Goal: Information Seeking & Learning: Understand process/instructions

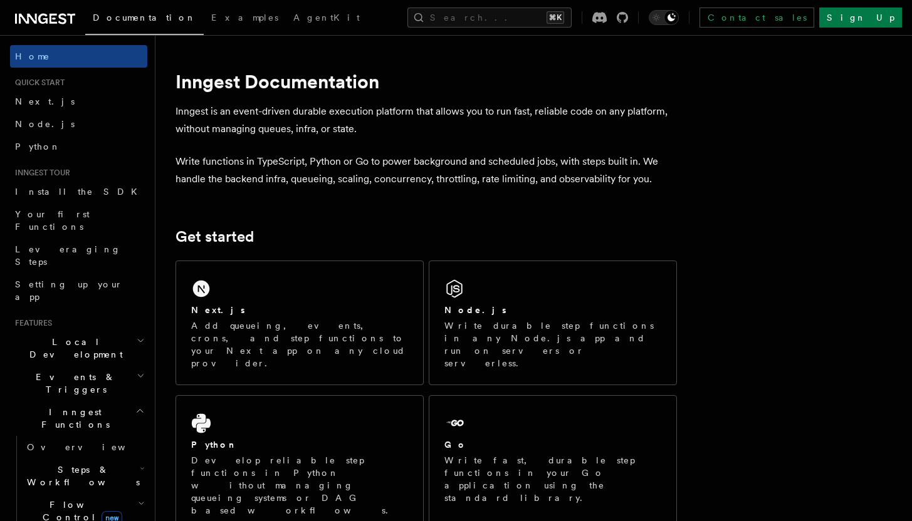
click at [492, 320] on p "Write durable step functions in any Node.js app and run on servers or serverles…" at bounding box center [552, 345] width 217 height 50
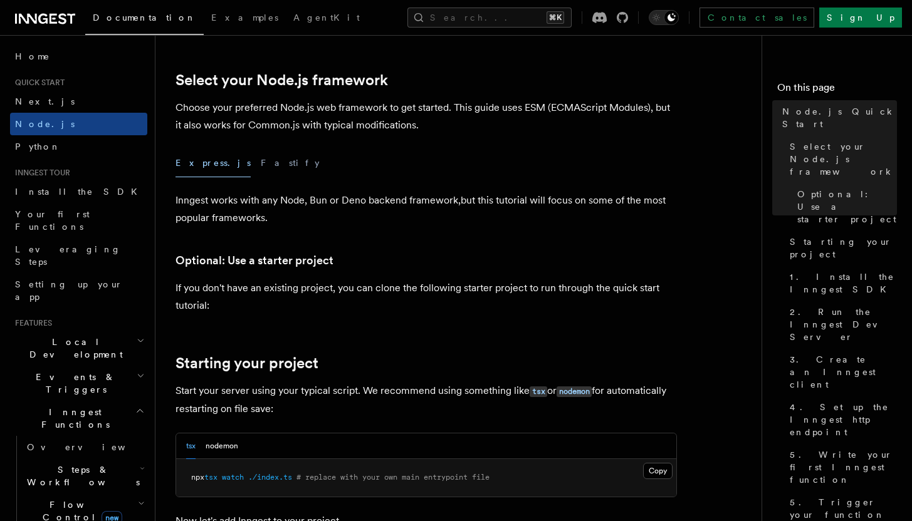
scroll to position [297, 0]
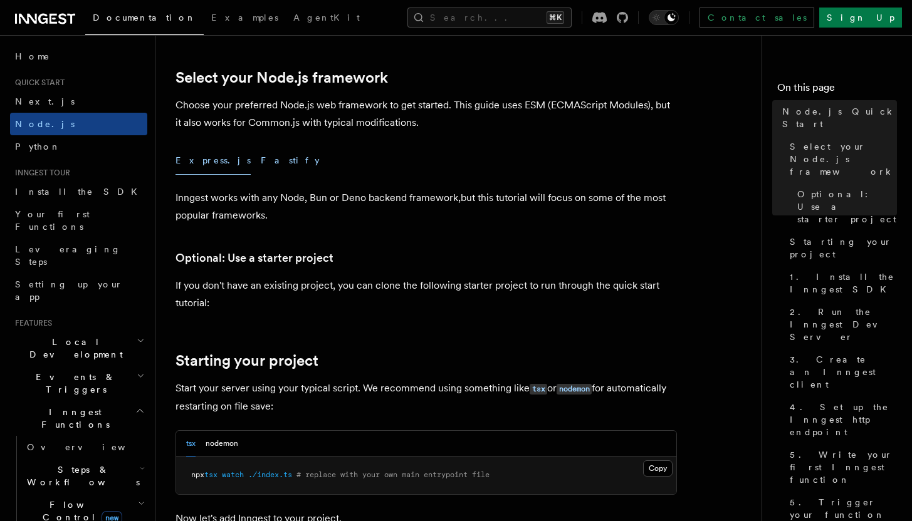
click at [261, 163] on button "Fastify" at bounding box center [290, 161] width 59 height 28
click at [204, 164] on button "Express.js" at bounding box center [213, 161] width 75 height 28
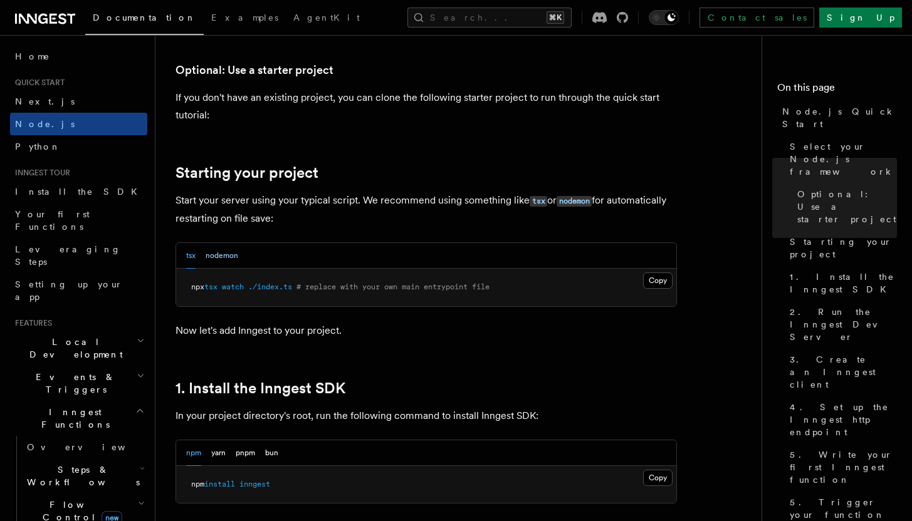
scroll to position [488, 0]
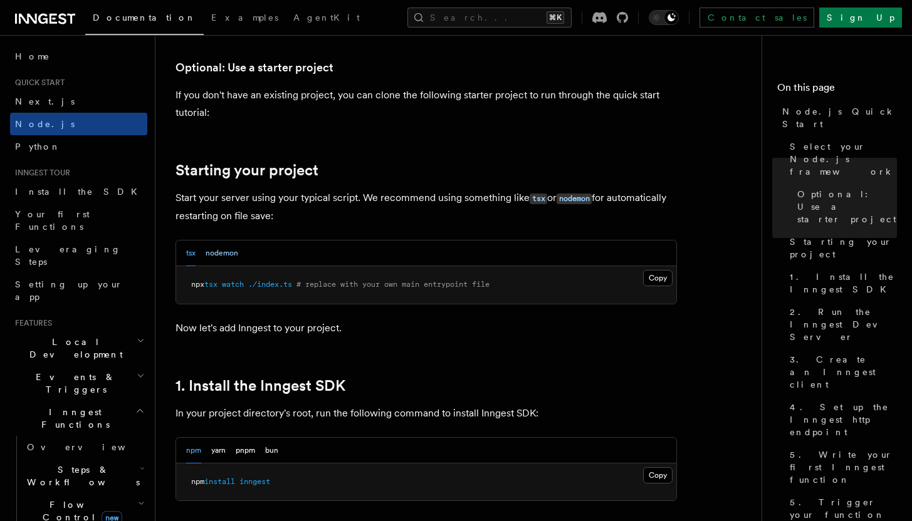
click at [224, 252] on button "nodemon" at bounding box center [222, 254] width 33 height 26
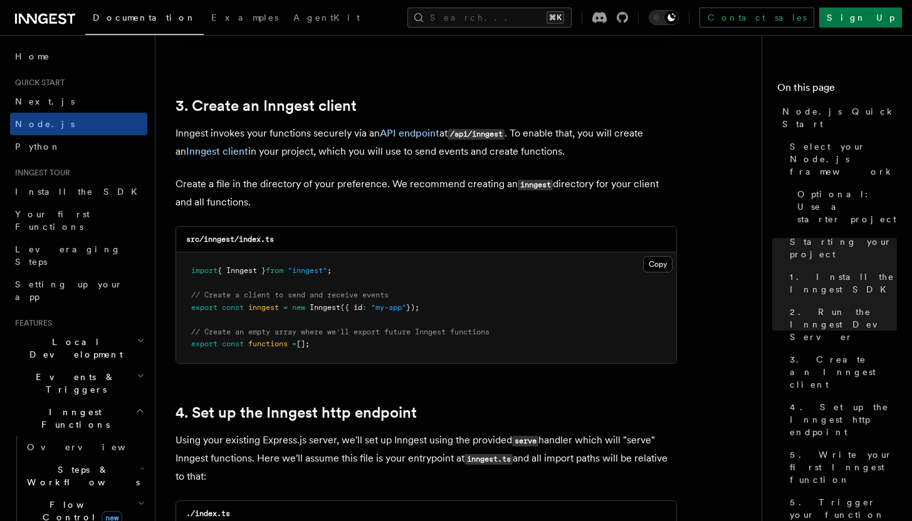
scroll to position [1554, 0]
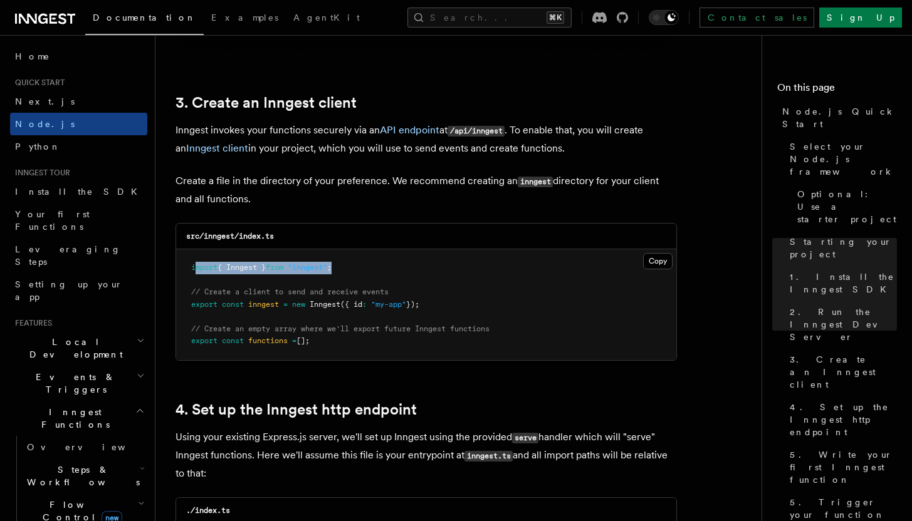
drag, startPoint x: 194, startPoint y: 270, endPoint x: 363, endPoint y: 265, distance: 169.3
click at [363, 265] on pre "import { Inngest } from "inngest" ; // Create a client to send and receive even…" at bounding box center [426, 304] width 500 height 111
drag, startPoint x: 194, startPoint y: 307, endPoint x: 436, endPoint y: 298, distance: 242.8
click at [436, 298] on pre "import { Inngest } from "inngest" ; // Create a client to send and receive even…" at bounding box center [426, 304] width 500 height 111
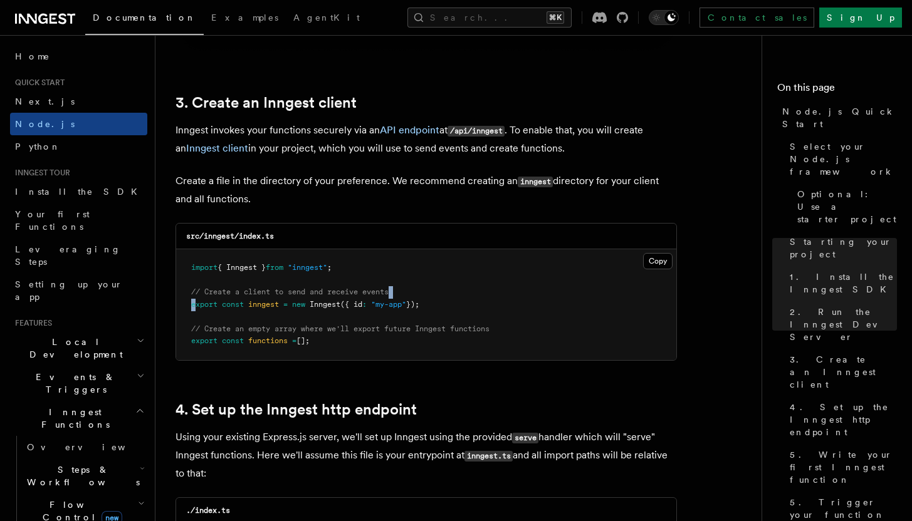
click at [436, 298] on pre "import { Inngest } from "inngest" ; // Create a client to send and receive even…" at bounding box center [426, 304] width 500 height 111
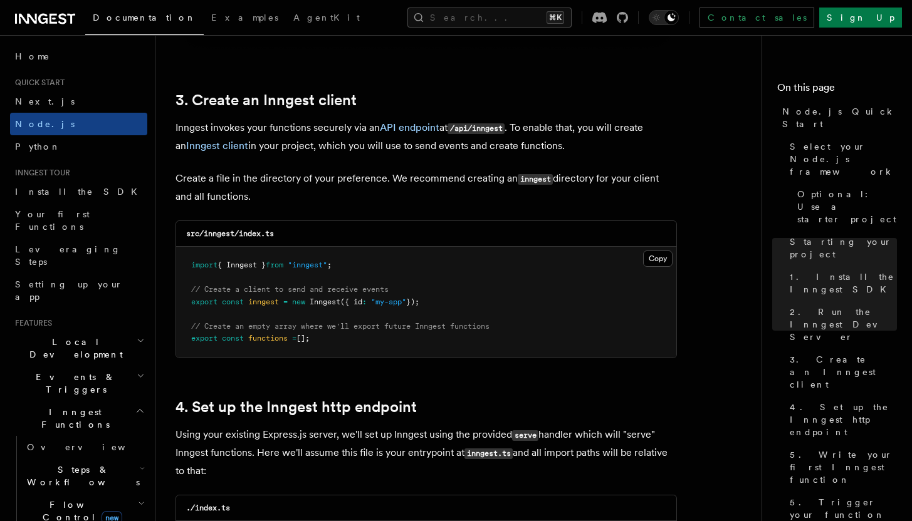
scroll to position [1559, 0]
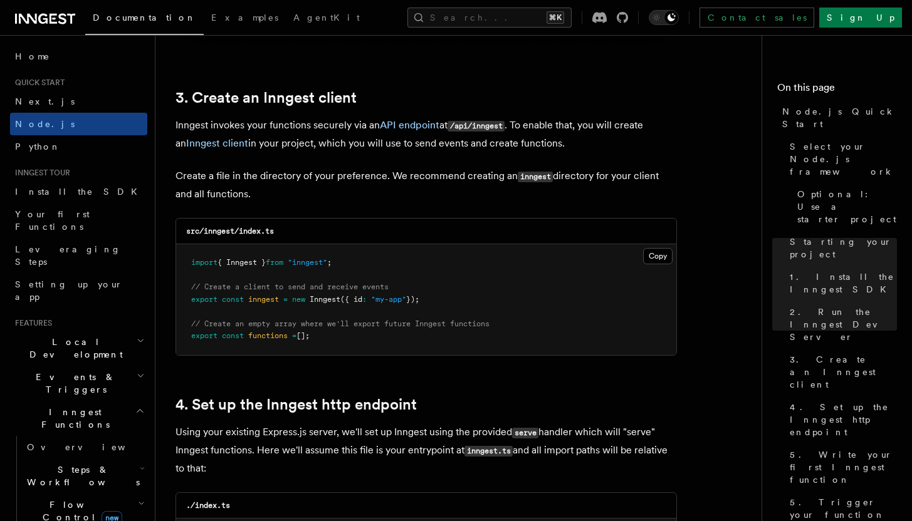
drag, startPoint x: 211, startPoint y: 324, endPoint x: 441, endPoint y: 333, distance: 230.2
click at [441, 333] on pre "import { Inngest } from "inngest" ; // Create a client to send and receive even…" at bounding box center [426, 299] width 500 height 111
click at [432, 340] on pre "import { Inngest } from "inngest" ; // Create a client to send and receive even…" at bounding box center [426, 299] width 500 height 111
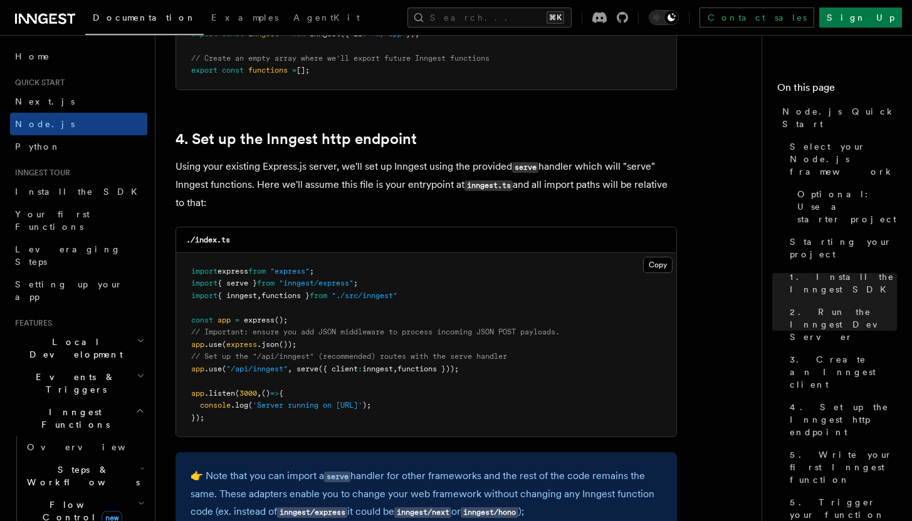
scroll to position [1826, 0]
drag, startPoint x: 192, startPoint y: 285, endPoint x: 374, endPoint y: 278, distance: 181.3
click at [374, 278] on pre "import express from "express" ; import { serve } from "inngest/express" ; impor…" at bounding box center [426, 344] width 500 height 184
click at [375, 278] on pre "import express from "express" ; import { serve } from "inngest/express" ; impor…" at bounding box center [426, 344] width 500 height 184
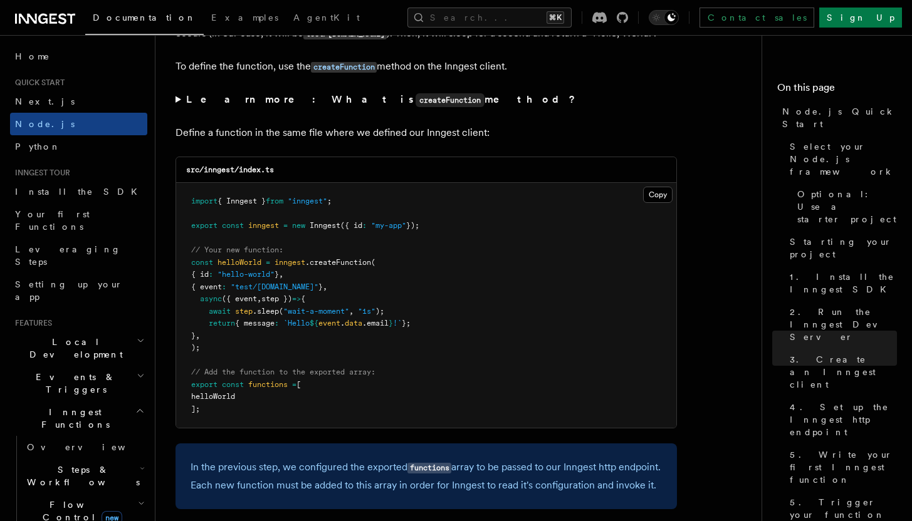
scroll to position [2443, 0]
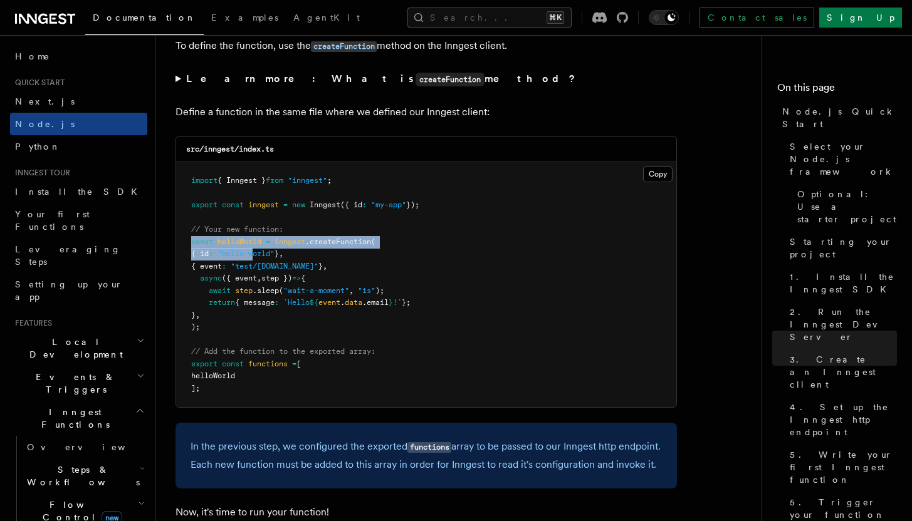
drag, startPoint x: 193, startPoint y: 242, endPoint x: 261, endPoint y: 253, distance: 69.1
click at [261, 253] on code "import { Inngest } from "inngest" ; export const inngest = new Inngest ({ id : …" at bounding box center [305, 284] width 228 height 217
click at [266, 246] on span at bounding box center [263, 242] width 4 height 9
drag, startPoint x: 199, startPoint y: 258, endPoint x: 296, endPoint y: 260, distance: 97.2
click at [283, 258] on span "{ id : "hello-world" } ," at bounding box center [237, 253] width 92 height 9
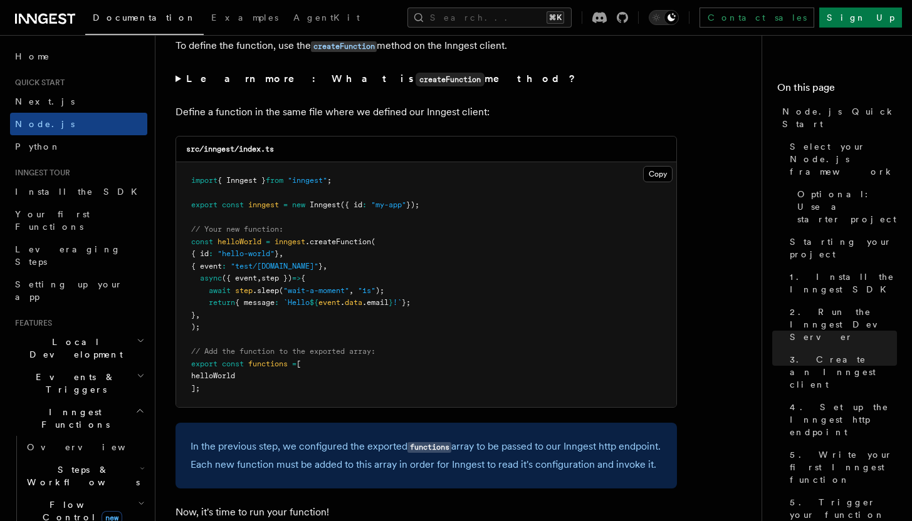
click at [283, 258] on span "," at bounding box center [281, 253] width 4 height 9
drag, startPoint x: 201, startPoint y: 272, endPoint x: 331, endPoint y: 271, distance: 129.7
click at [327, 271] on span "{ event : "test/hello.world" } ," at bounding box center [259, 266] width 136 height 9
click at [352, 266] on pre "import { Inngest } from "inngest" ; export const inngest = new Inngest ({ id : …" at bounding box center [426, 284] width 500 height 245
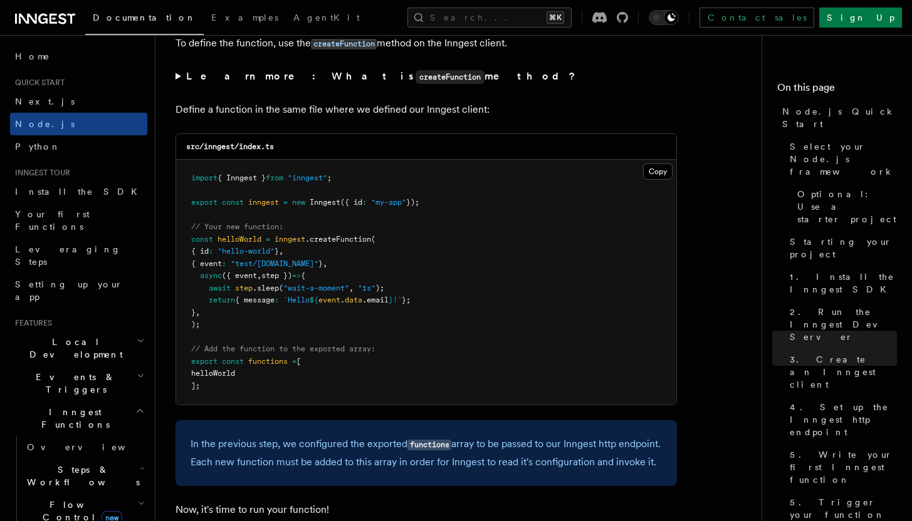
drag, startPoint x: 201, startPoint y: 282, endPoint x: 327, endPoint y: 280, distance: 126.6
click at [327, 280] on pre "import { Inngest } from "inngest" ; export const inngest = new Inngest ({ id : …" at bounding box center [426, 282] width 500 height 245
drag, startPoint x: 207, startPoint y: 293, endPoint x: 404, endPoint y: 287, distance: 196.9
click at [404, 287] on pre "import { Inngest } from "inngest" ; export const inngest = new Inngest ({ id : …" at bounding box center [426, 282] width 500 height 245
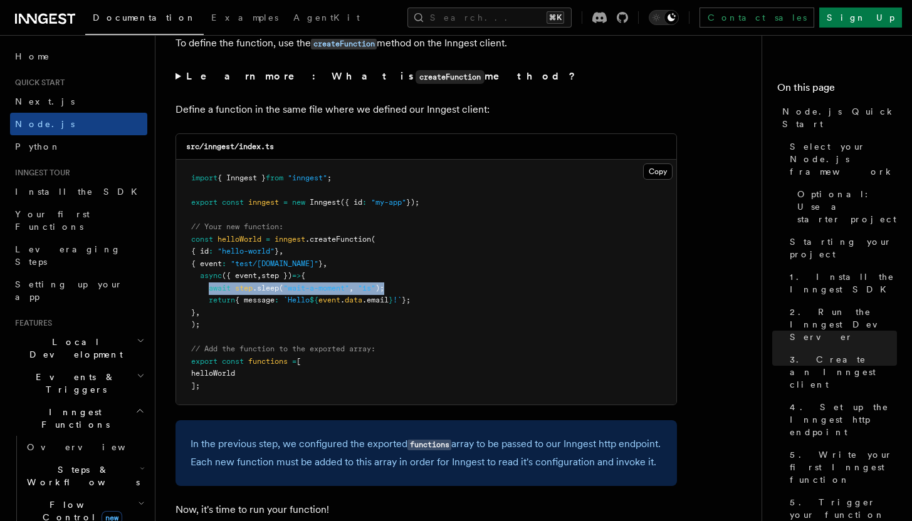
click at [407, 286] on pre "import { Inngest } from "inngest" ; export const inngest = new Inngest ({ id : …" at bounding box center [426, 282] width 500 height 245
drag, startPoint x: 209, startPoint y: 308, endPoint x: 434, endPoint y: 303, distance: 225.7
click at [434, 303] on pre "import { Inngest } from "inngest" ; export const inngest = new Inngest ({ id : …" at bounding box center [426, 282] width 500 height 245
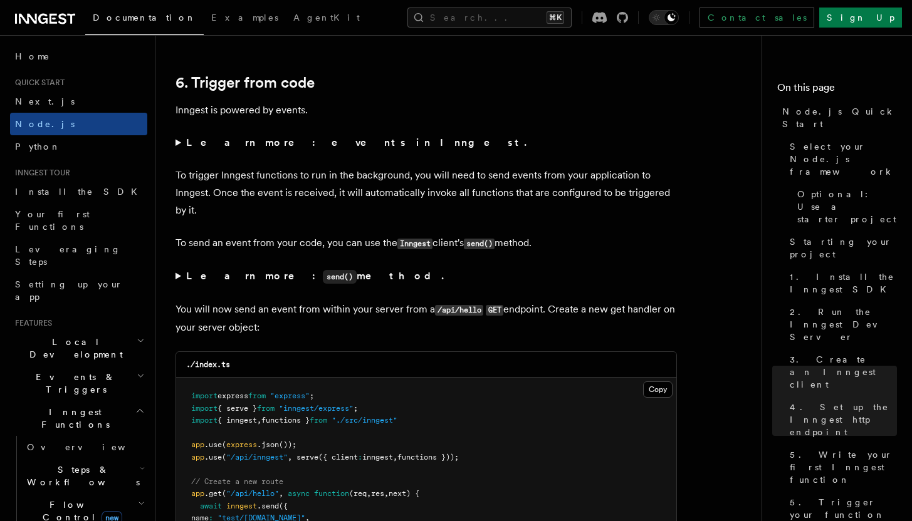
scroll to position [6367, 0]
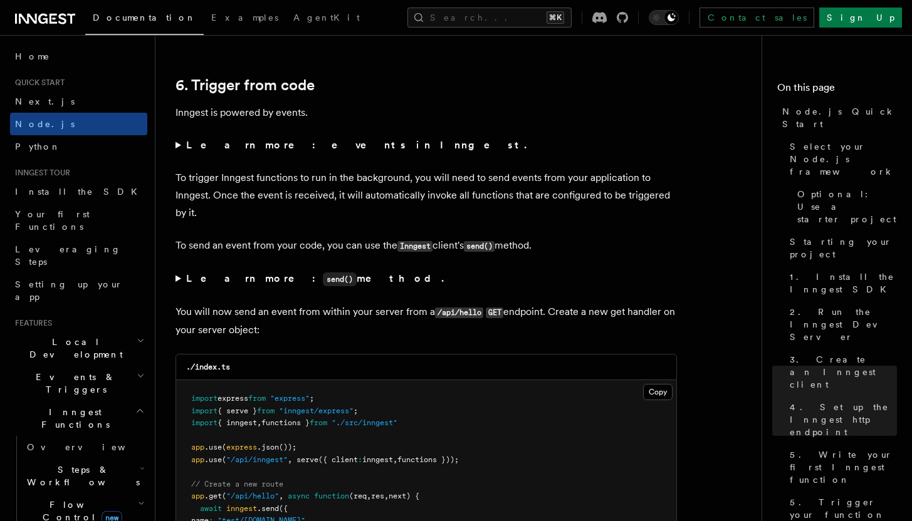
click at [180, 154] on summary "Learn more: events in Inngest." at bounding box center [426, 146] width 501 height 18
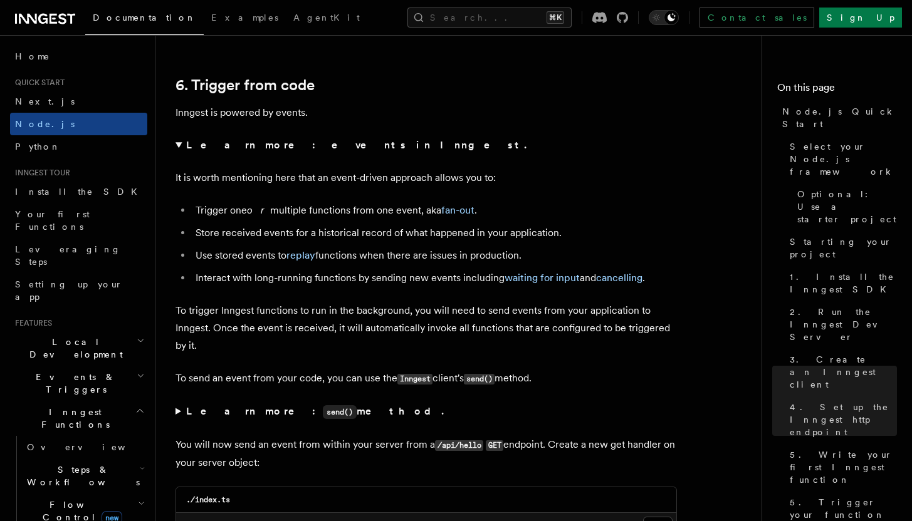
click at [180, 154] on summary "Learn more: events in Inngest." at bounding box center [426, 146] width 501 height 18
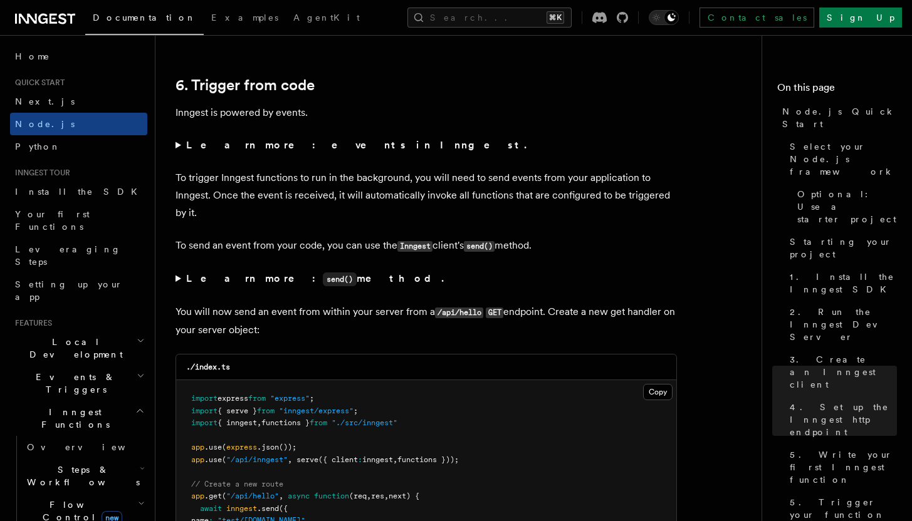
click at [180, 154] on summary "Learn more: events in Inngest." at bounding box center [426, 146] width 501 height 18
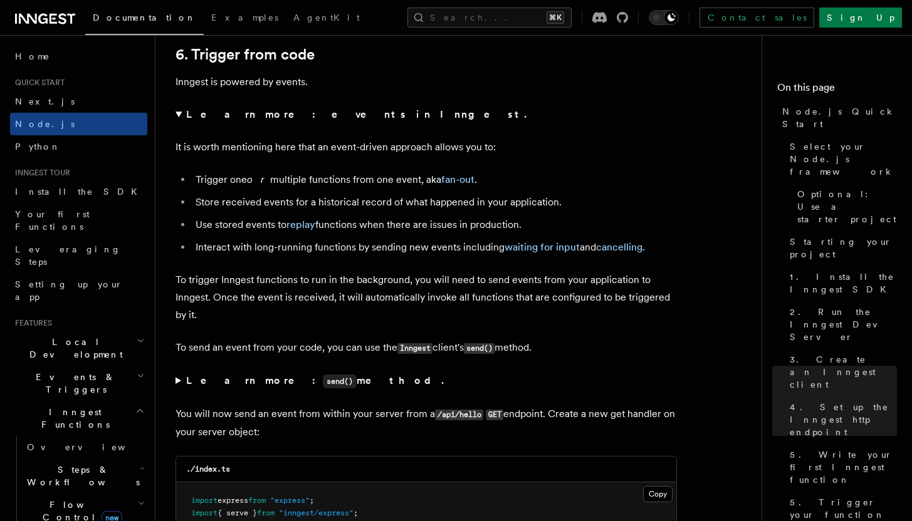
scroll to position [6402, 0]
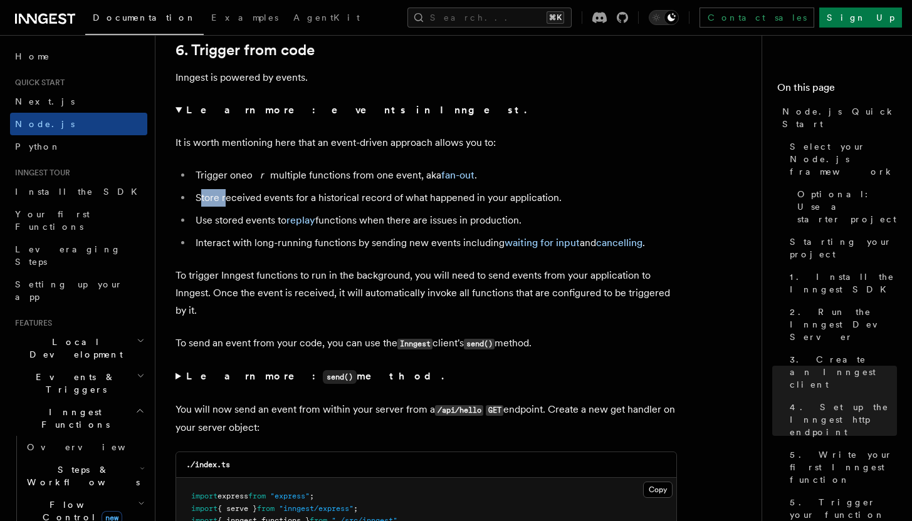
drag, startPoint x: 199, startPoint y: 222, endPoint x: 226, endPoint y: 226, distance: 27.8
click at [226, 207] on li "Store received events for a historical record of what happened in your applicat…" at bounding box center [434, 198] width 485 height 18
click at [229, 207] on li "Store received events for a historical record of what happened in your applicat…" at bounding box center [434, 198] width 485 height 18
drag, startPoint x: 196, startPoint y: 221, endPoint x: 224, endPoint y: 224, distance: 29.0
click at [224, 207] on li "Store received events for a historical record of what happened in your applicat…" at bounding box center [434, 198] width 485 height 18
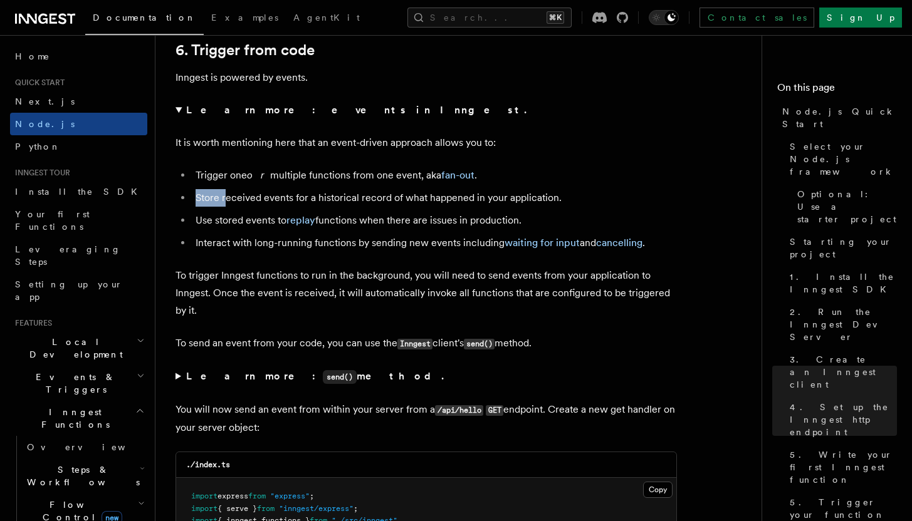
click at [224, 207] on li "Store received events for a historical record of what happened in your applicat…" at bounding box center [434, 198] width 485 height 18
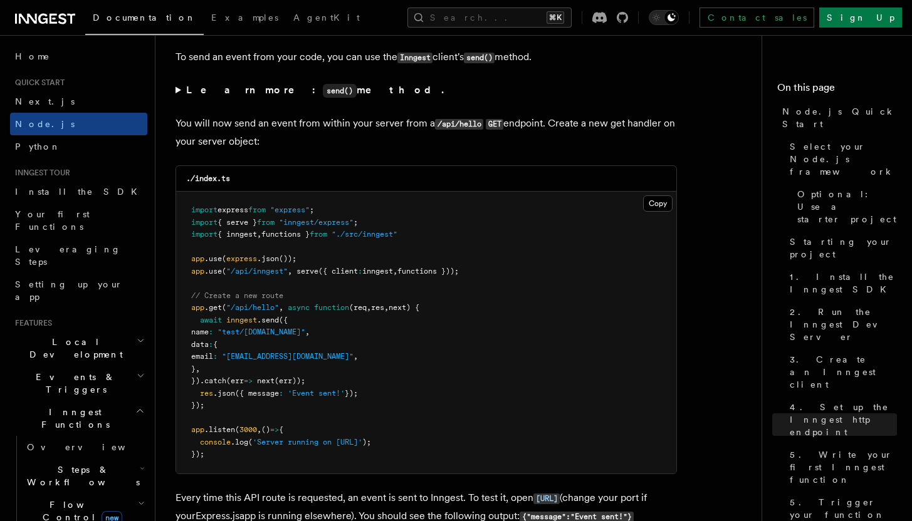
scroll to position [6690, 0]
drag, startPoint x: 215, startPoint y: 358, endPoint x: 325, endPoint y: 351, distance: 110.5
click at [325, 351] on pre "import express from "express" ; import { serve } from "inngest/express" ; impor…" at bounding box center [426, 331] width 500 height 282
drag, startPoint x: 212, startPoint y: 371, endPoint x: 237, endPoint y: 389, distance: 30.1
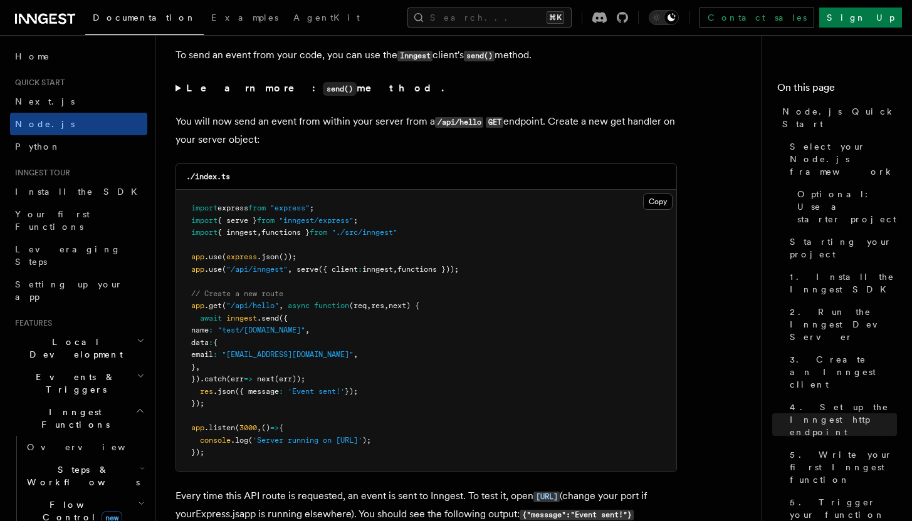
click at [237, 389] on pre "import express from "express" ; import { serve } from "inngest/express" ; impor…" at bounding box center [426, 331] width 500 height 282
click at [237, 388] on pre "import express from "express" ; import { serve } from "inngest/express" ; impor…" at bounding box center [426, 331] width 500 height 282
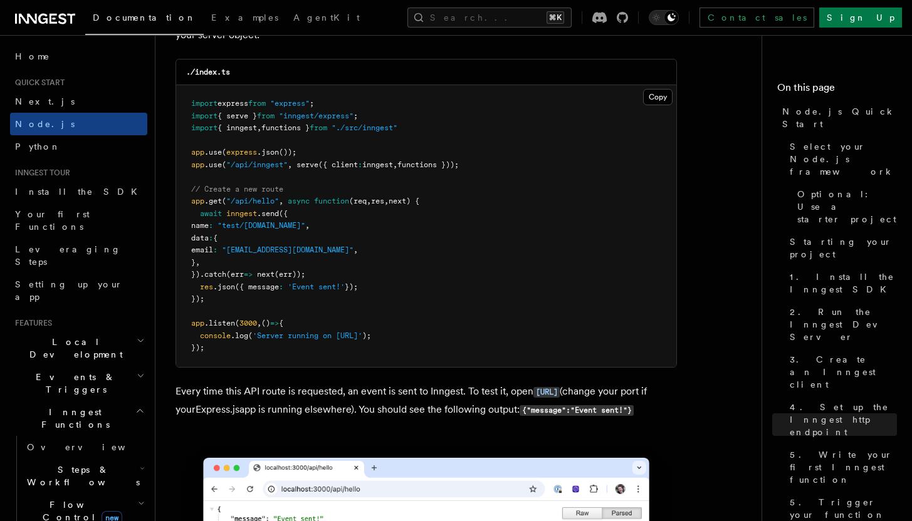
scroll to position [6797, 0]
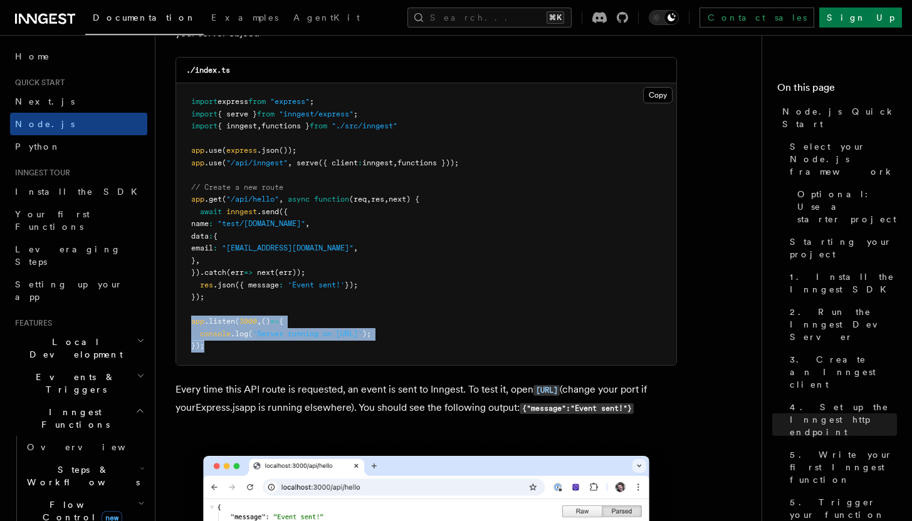
drag, startPoint x: 192, startPoint y: 348, endPoint x: 227, endPoint y: 369, distance: 40.2
click at [227, 365] on pre "import express from "express" ; import { serve } from "inngest/express" ; impor…" at bounding box center [426, 224] width 500 height 282
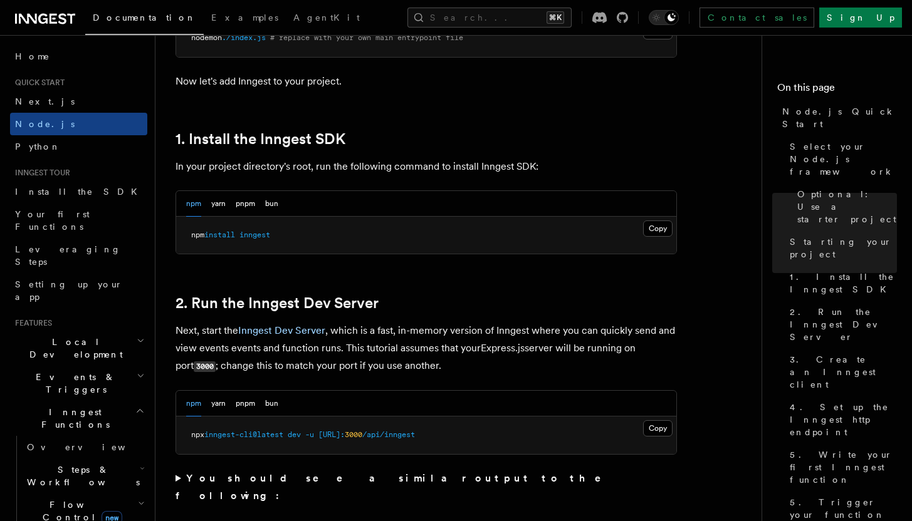
scroll to position [783, 0]
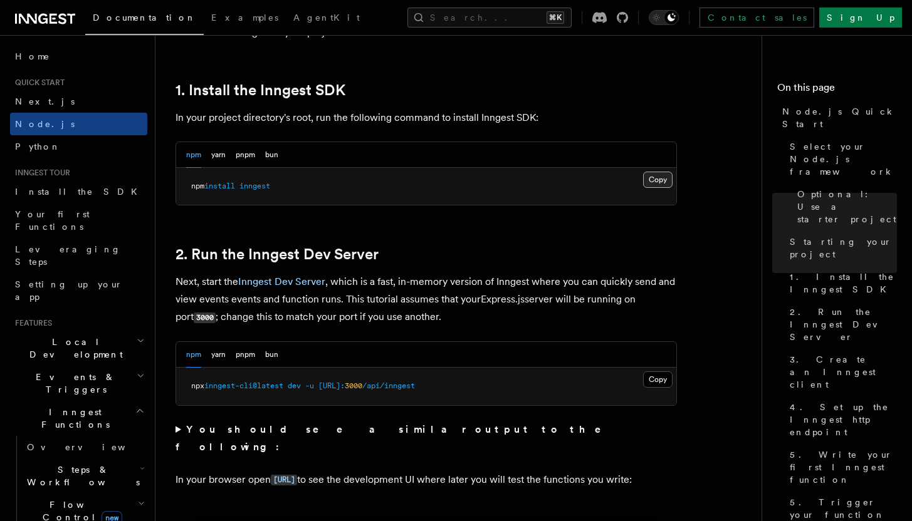
click at [661, 183] on button "Copy Copied" at bounding box center [657, 180] width 29 height 16
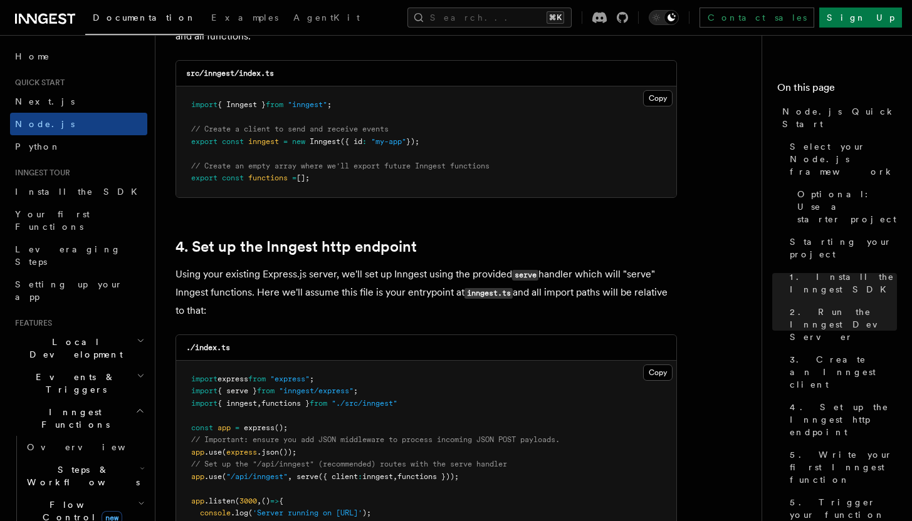
scroll to position [1684, 0]
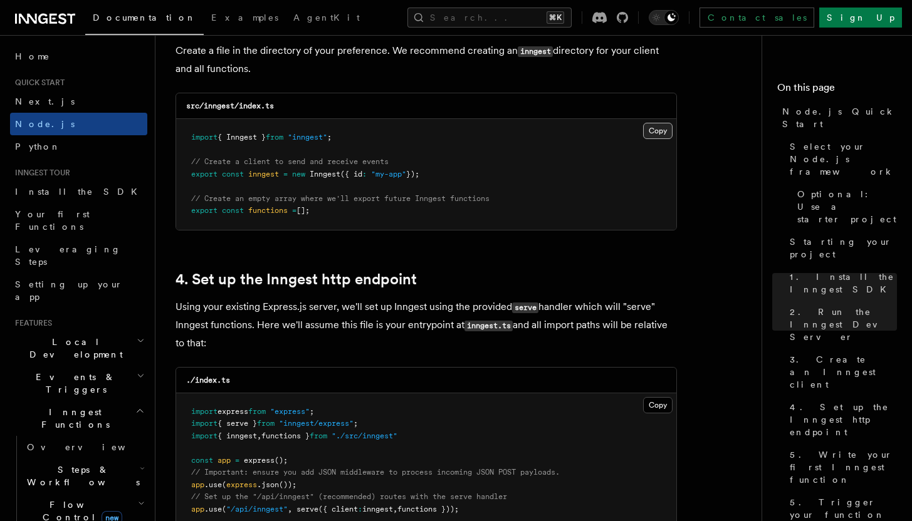
click at [651, 131] on button "Copy Copied" at bounding box center [657, 131] width 29 height 16
